Goal: Obtain resource: Download file/media

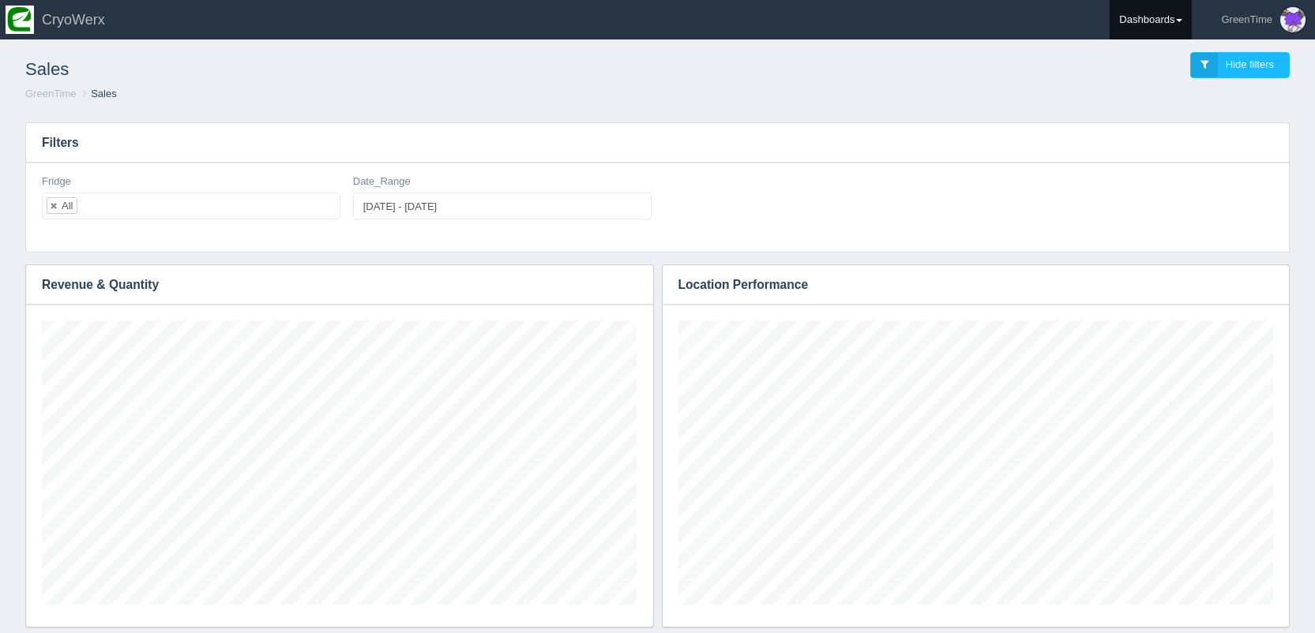
click at [1123, 11] on link "Dashboards" at bounding box center [1150, 19] width 82 height 39
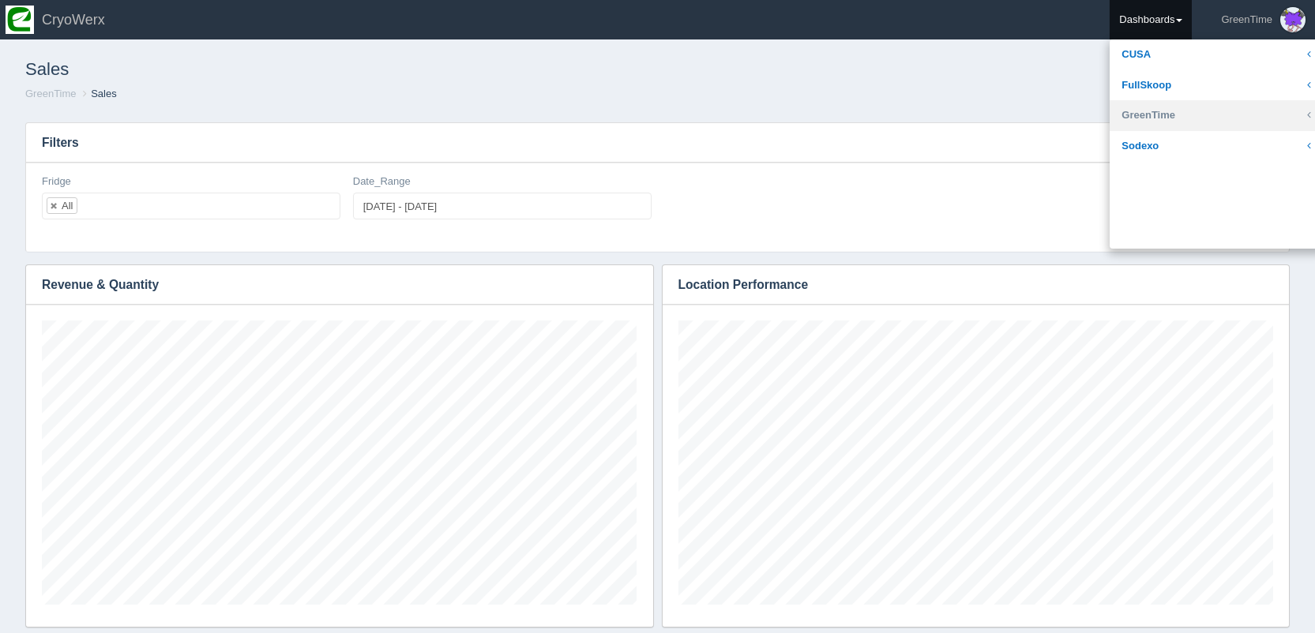
click at [1119, 115] on link "GreenTime" at bounding box center [1215, 115] width 213 height 31
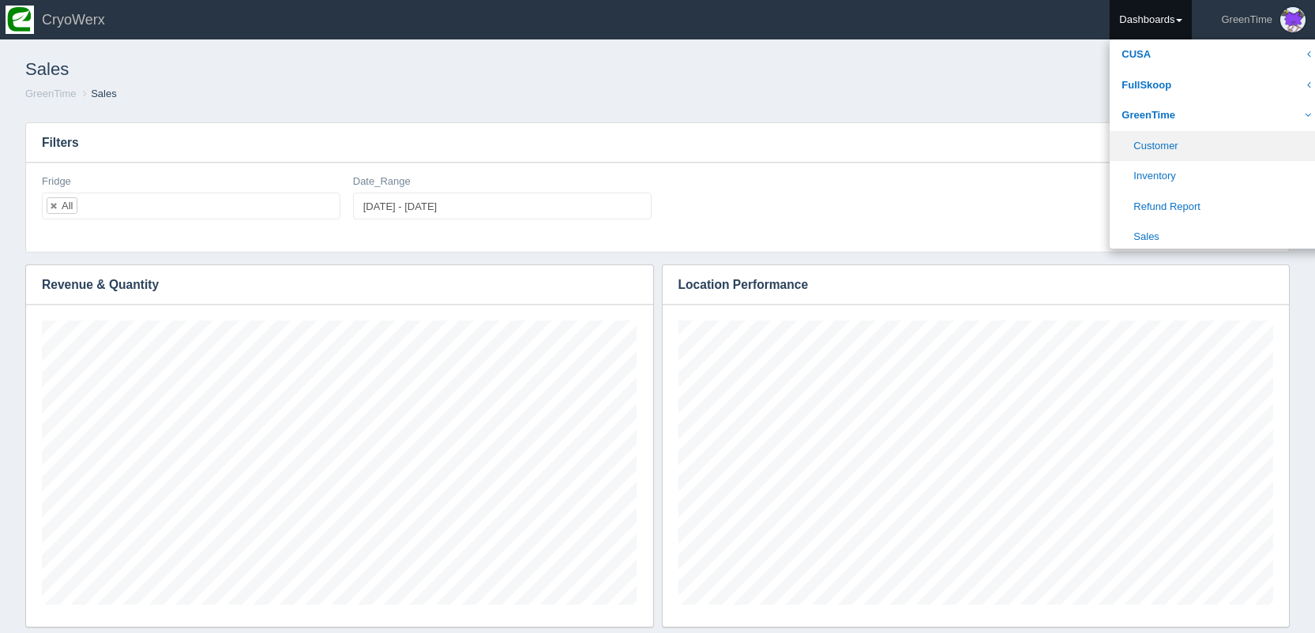
click at [1133, 151] on link "Customer" at bounding box center [1215, 146] width 213 height 31
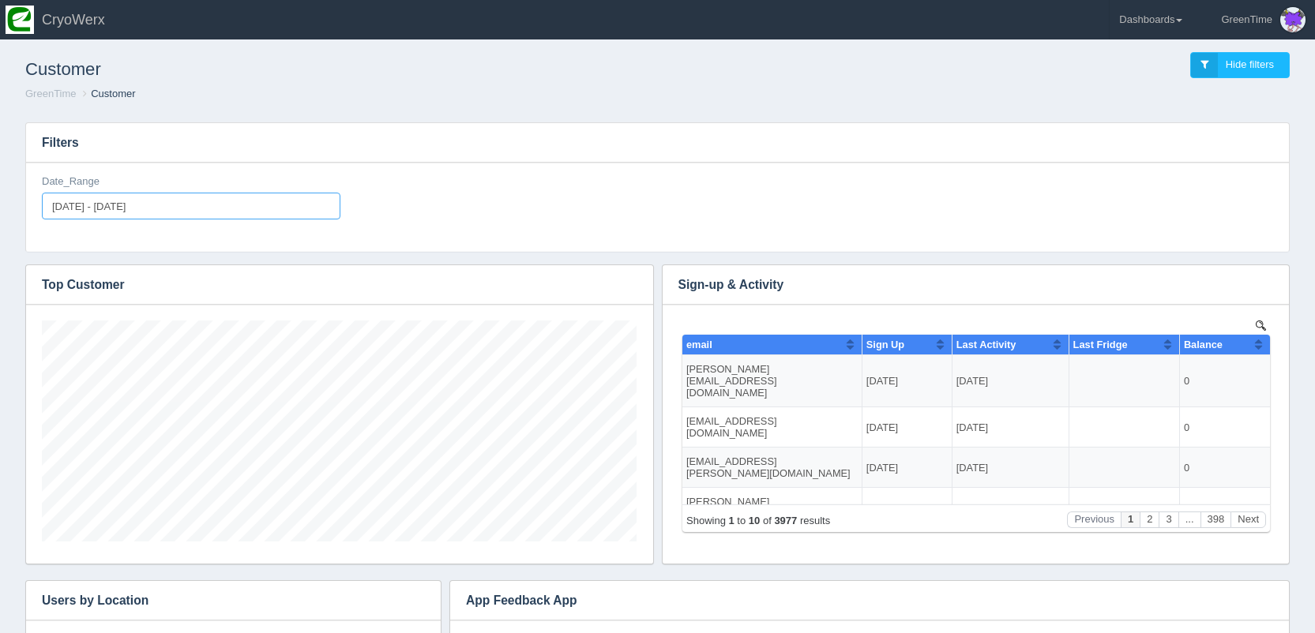
type input "[DATE]"
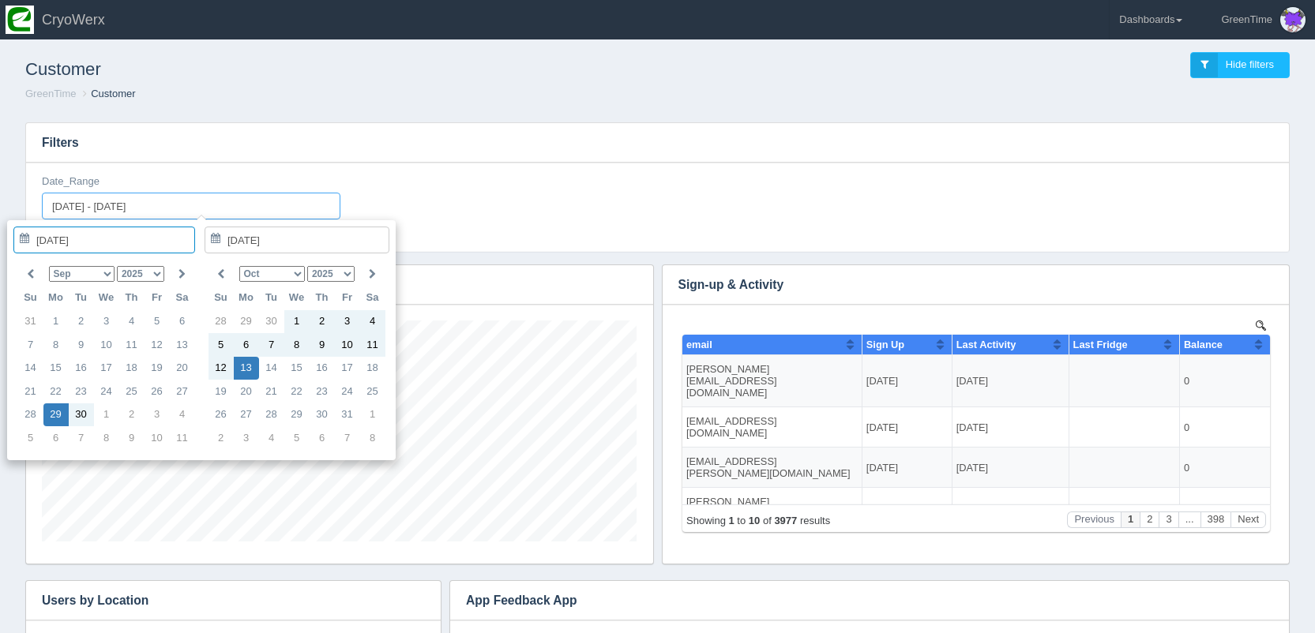
click at [172, 212] on input "[DATE] - [DATE]" at bounding box center [191, 206] width 298 height 27
type input "[DATE]"
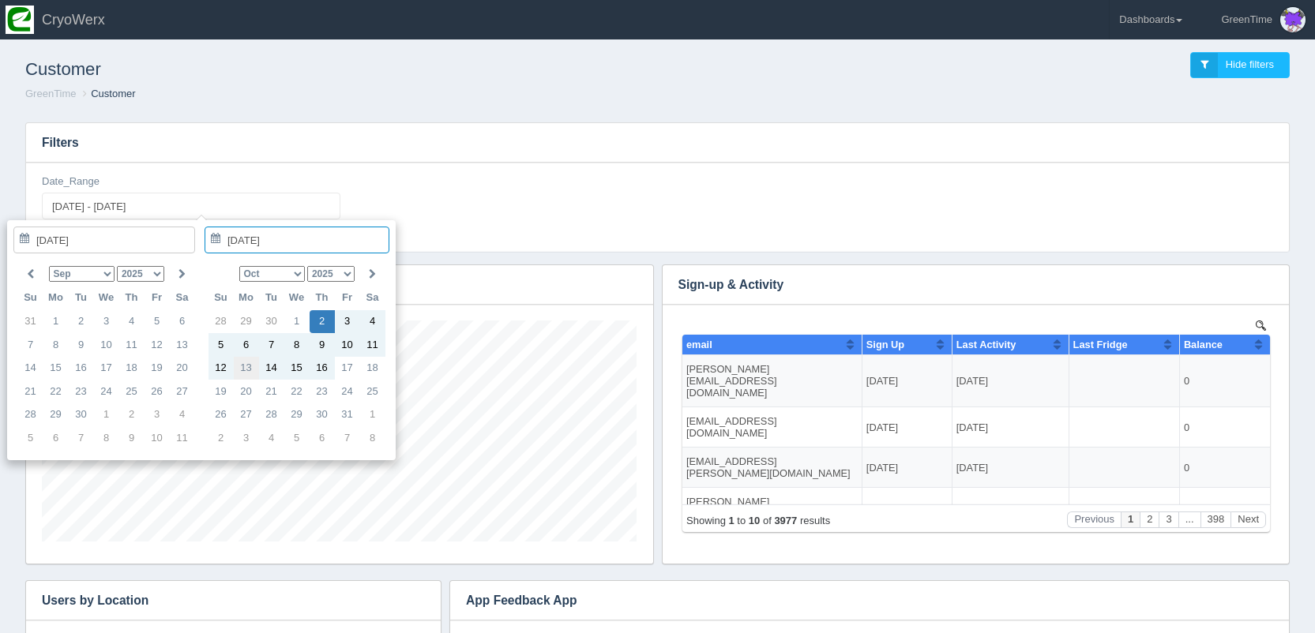
type input "[DATE]"
type input "[DATE] - [DATE]"
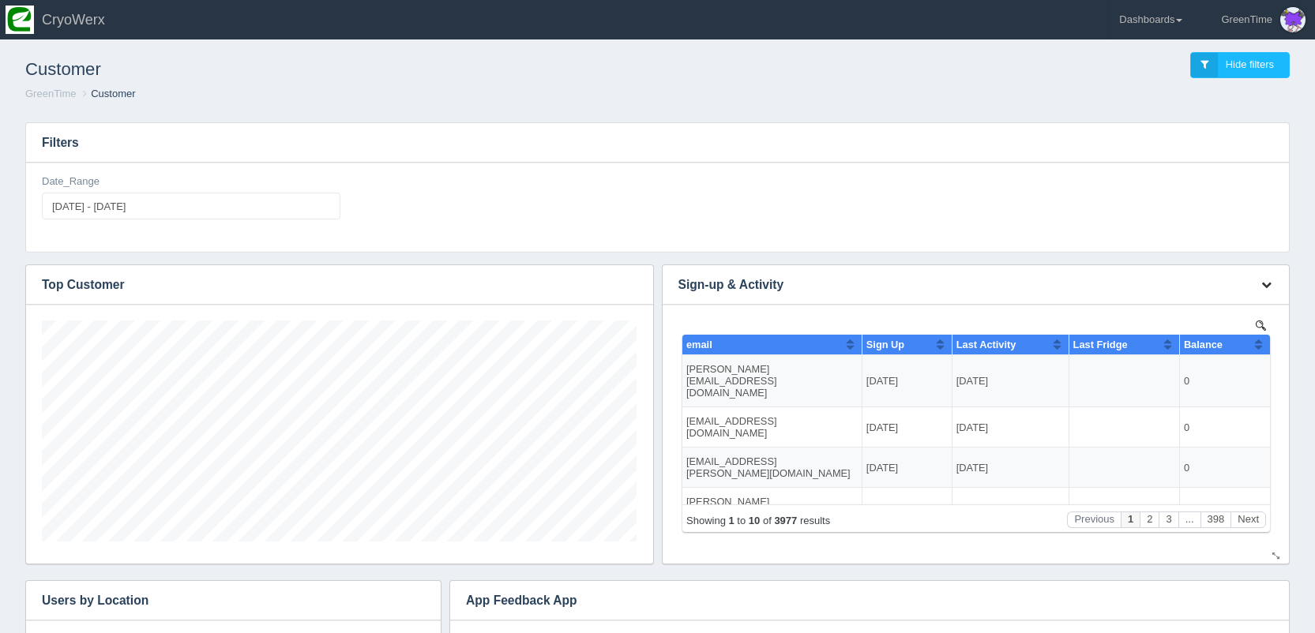
scroll to position [221, 595]
click at [1269, 284] on icon "button" at bounding box center [1266, 285] width 10 height 10
click at [1222, 309] on link "Download CSV" at bounding box center [1214, 308] width 126 height 23
click at [1019, 9] on header "Toggle navigation CryoWerx GreenTime Edit Profile Logout Dashboards [GEOGRAPHIC…" at bounding box center [657, 19] width 1315 height 39
